Goal: Transaction & Acquisition: Book appointment/travel/reservation

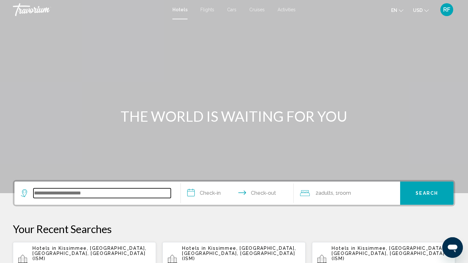
click at [92, 195] on input "Search widget" at bounding box center [101, 193] width 137 height 10
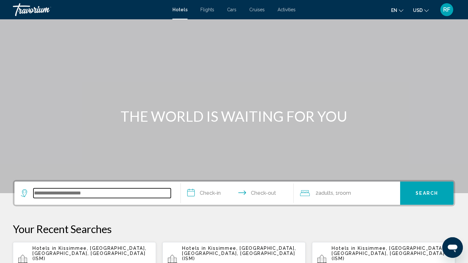
scroll to position [159, 0]
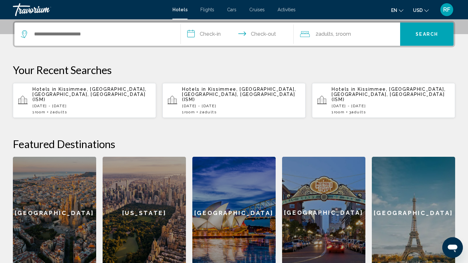
click at [83, 90] on span "Kissimmee, [GEOGRAPHIC_DATA], [GEOGRAPHIC_DATA], [GEOGRAPHIC_DATA] (ISM)" at bounding box center [89, 93] width 114 height 15
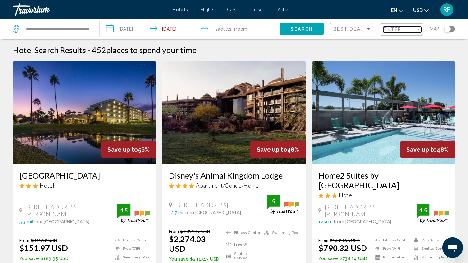
click at [405, 29] on div "Filter" at bounding box center [399, 29] width 32 height 5
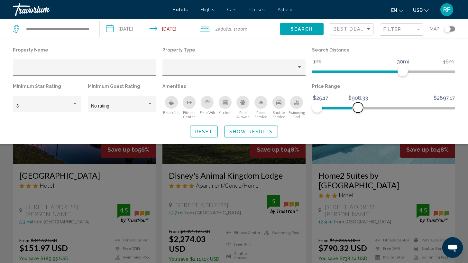
drag, startPoint x: 449, startPoint y: 105, endPoint x: 358, endPoint y: 104, distance: 91.3
click at [358, 104] on span "Hotel Filters" at bounding box center [358, 107] width 10 height 10
click at [258, 61] on div "Hotel Filters" at bounding box center [233, 67] width 143 height 16
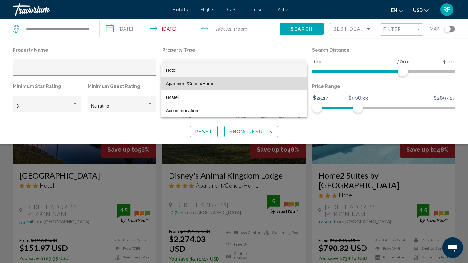
click at [236, 80] on span "Apartment/Condo/Home" at bounding box center [234, 84] width 136 height 14
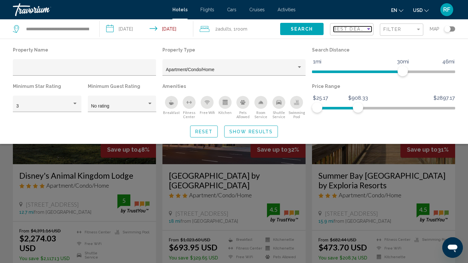
click at [356, 29] on span "Best Deals" at bounding box center [350, 28] width 34 height 5
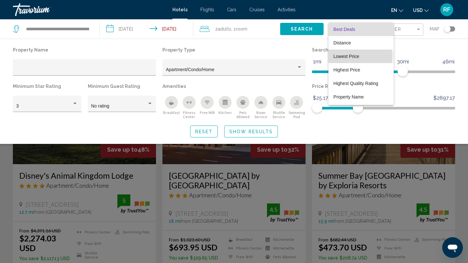
click at [357, 56] on span "Lowest Price" at bounding box center [346, 56] width 26 height 5
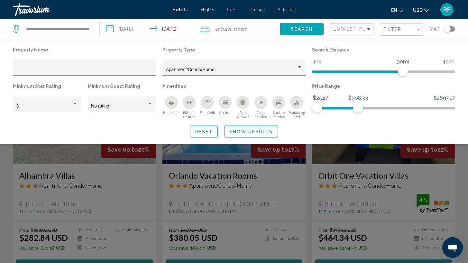
click at [250, 131] on span "Show Results" at bounding box center [250, 131] width 43 height 5
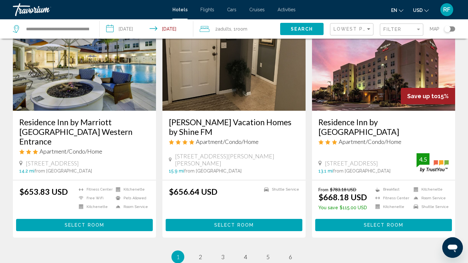
scroll to position [853, 0]
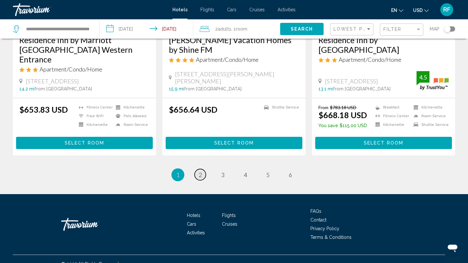
click at [199, 171] on span "2" at bounding box center [200, 174] width 3 height 7
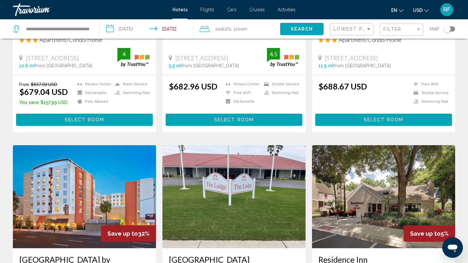
scroll to position [184, 0]
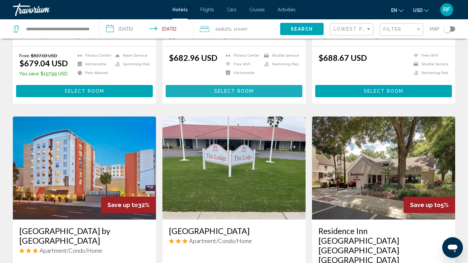
click at [282, 92] on button "Select Room" at bounding box center [234, 91] width 137 height 12
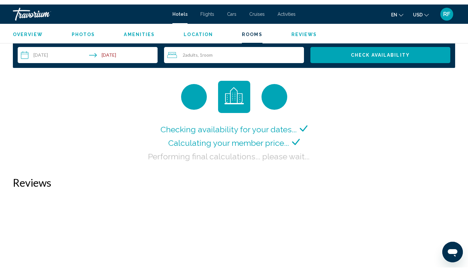
scroll to position [833, 0]
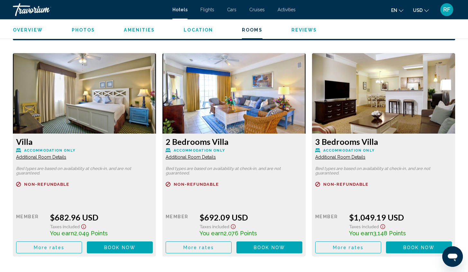
click at [447, 10] on span "RF" at bounding box center [446, 9] width 7 height 6
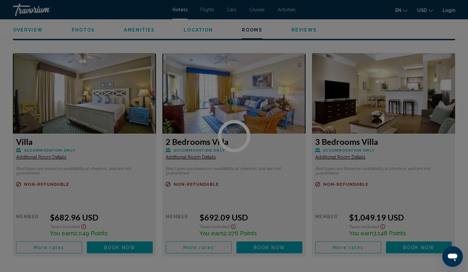
click at [451, 10] on div at bounding box center [234, 136] width 468 height 272
click at [449, 8] on div at bounding box center [234, 136] width 468 height 272
